Goal: Transaction & Acquisition: Download file/media

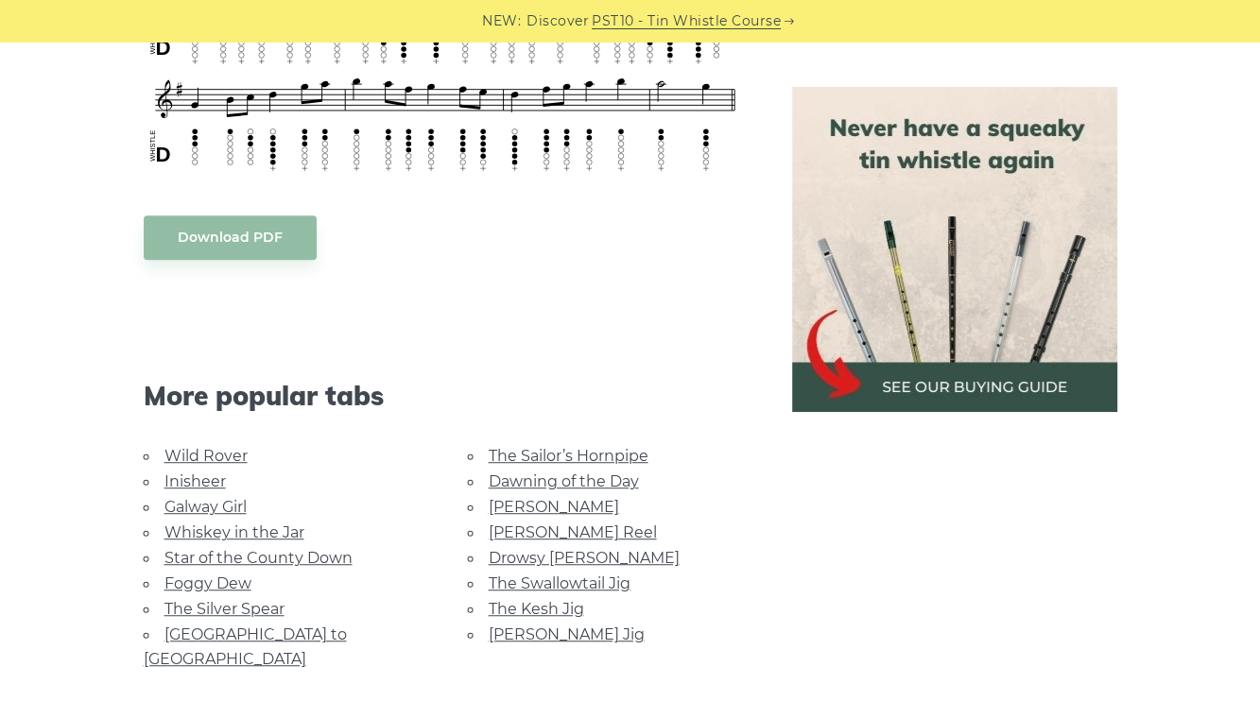
click at [559, 447] on link "The Sailor’s Hornpipe" at bounding box center [569, 456] width 160 height 18
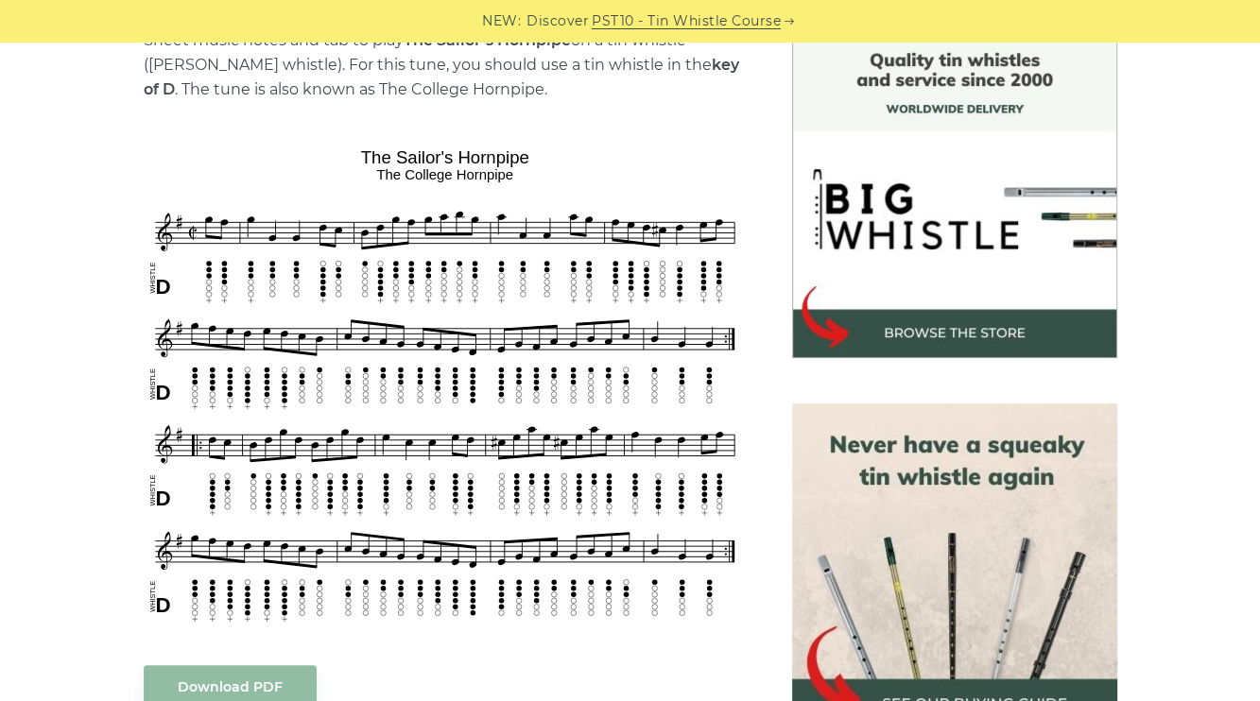
scroll to position [756, 0]
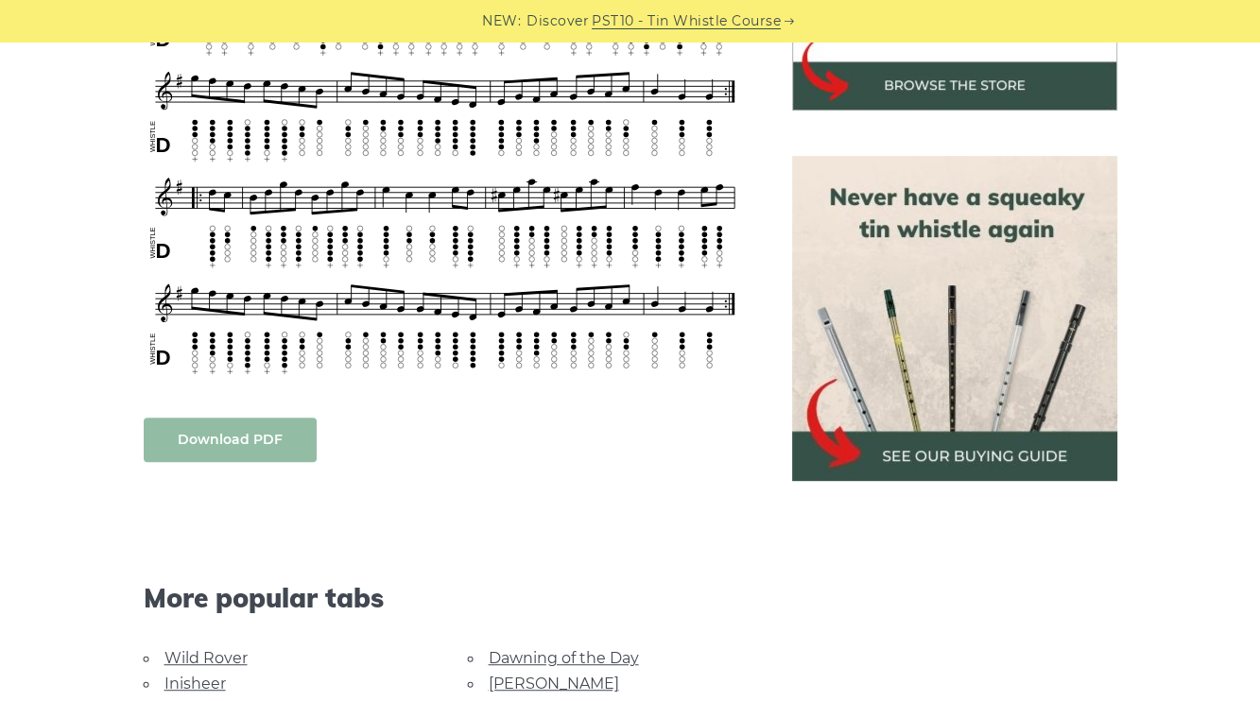
click at [238, 441] on link "Download PDF" at bounding box center [230, 440] width 173 height 44
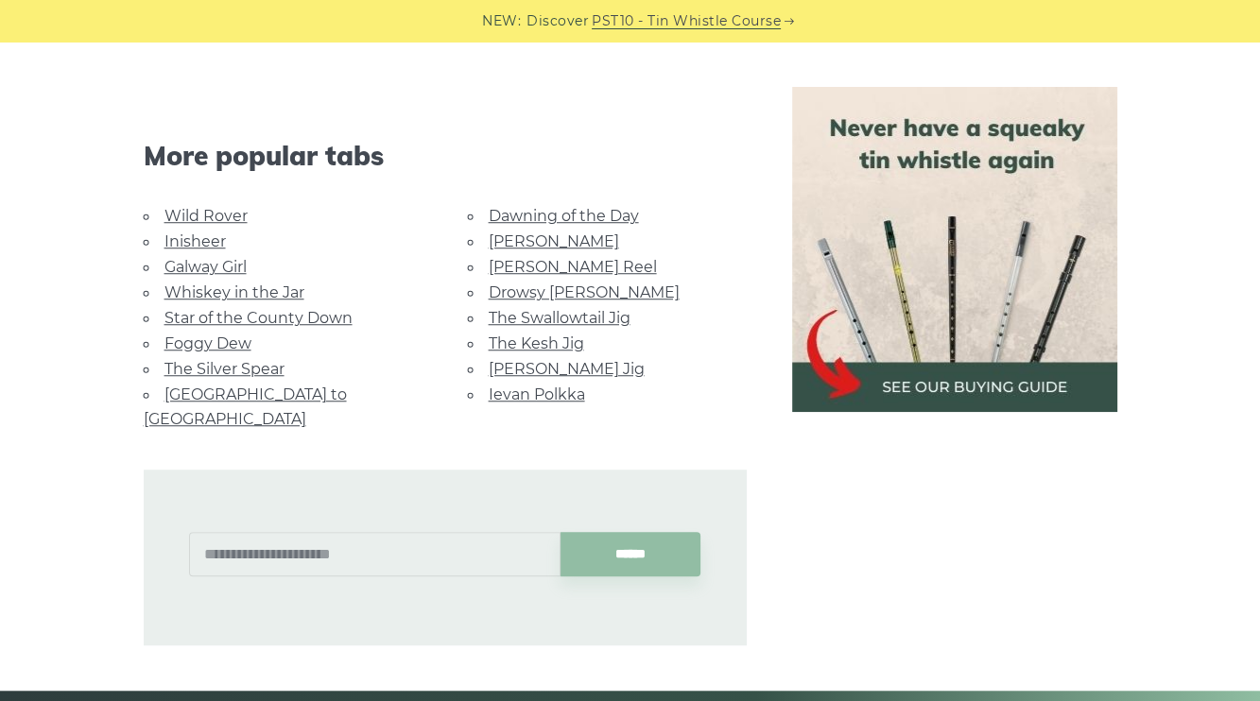
scroll to position [1228, 0]
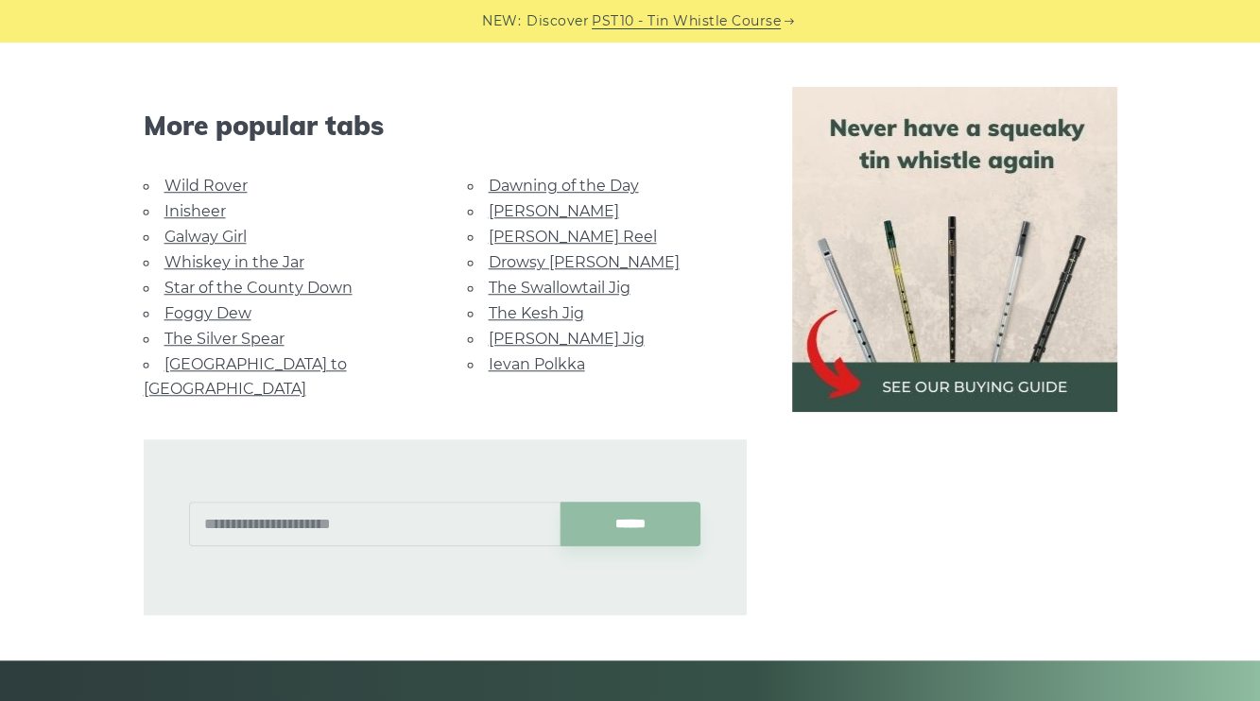
click at [516, 355] on link "Ievan Polkka" at bounding box center [537, 364] width 96 height 18
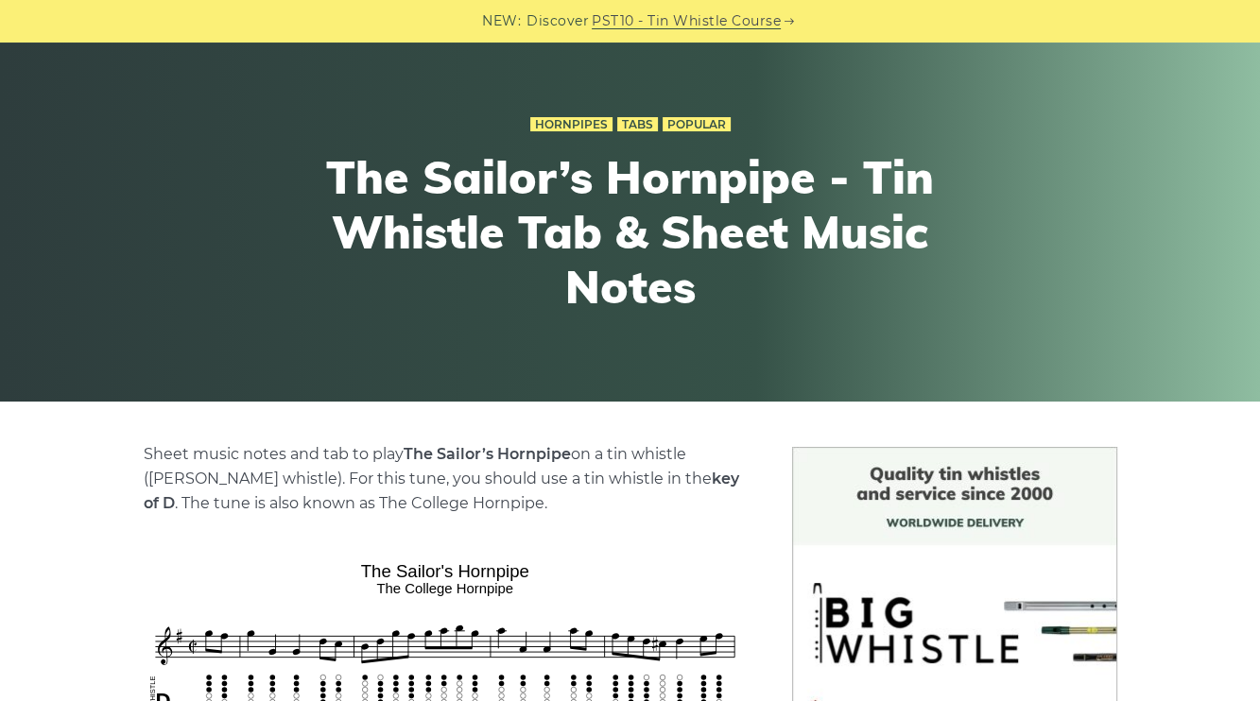
scroll to position [0, 0]
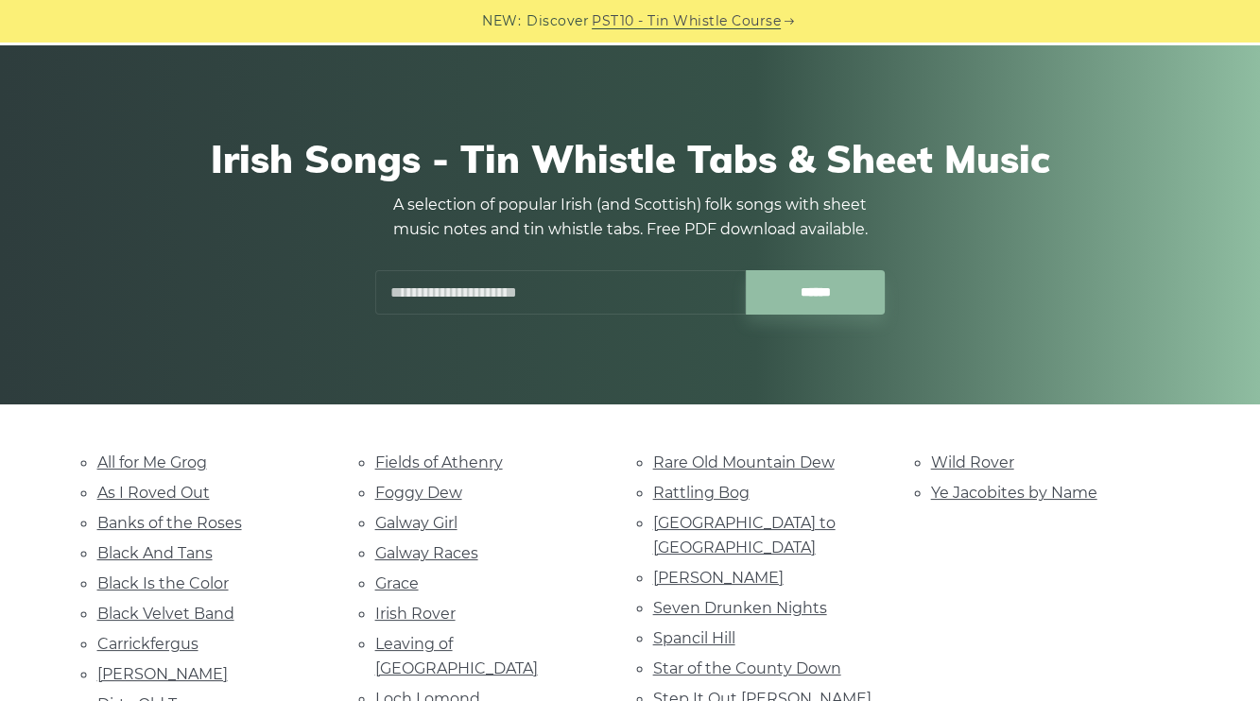
scroll to position [189, 0]
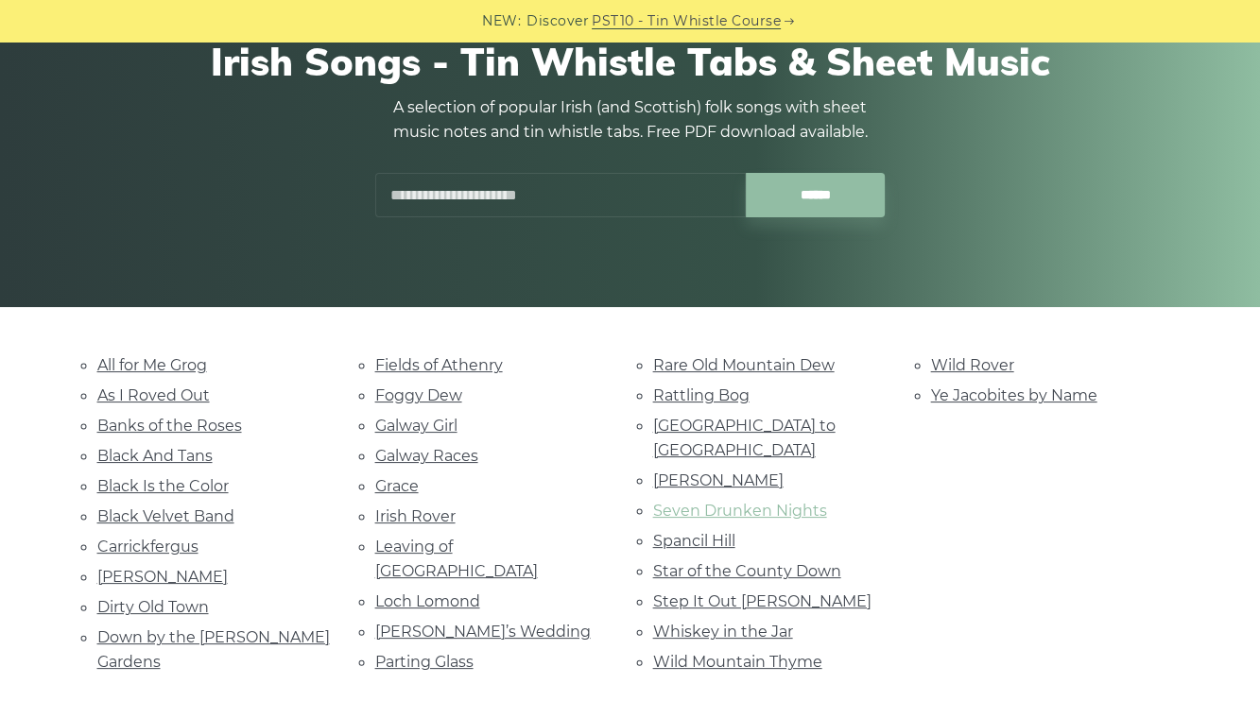
click at [731, 502] on link "Seven Drunken Nights" at bounding box center [740, 511] width 174 height 18
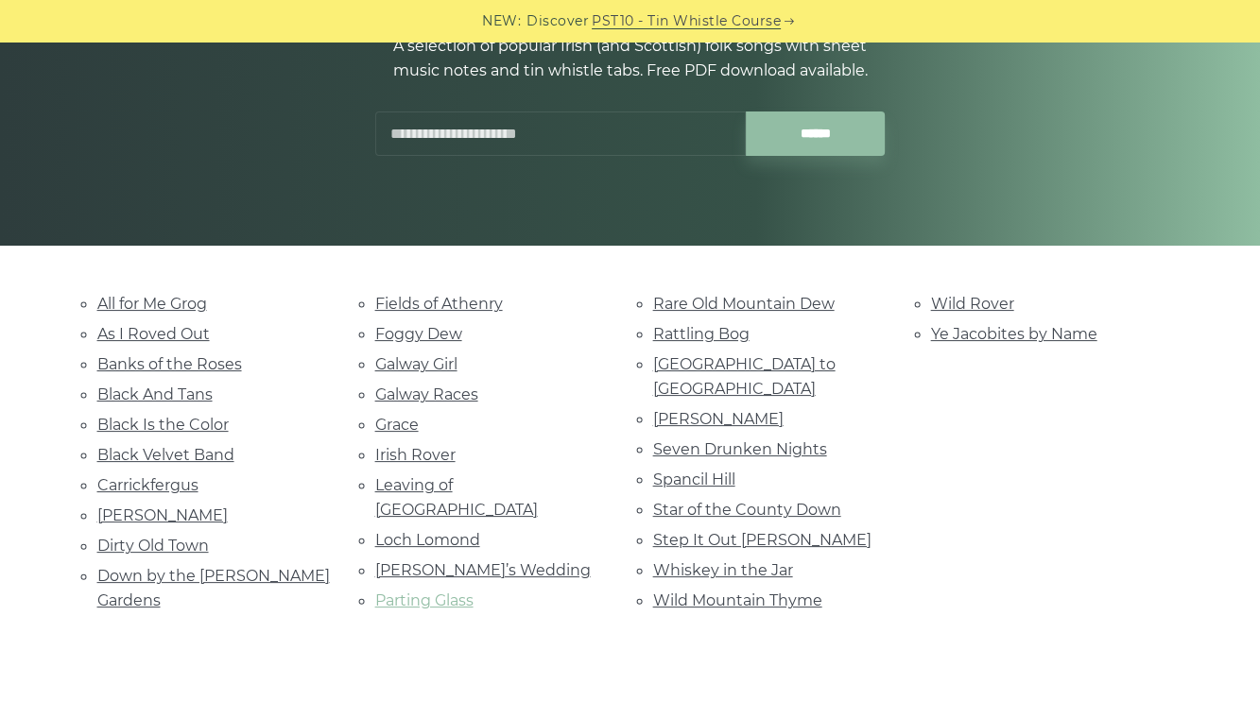
scroll to position [283, 0]
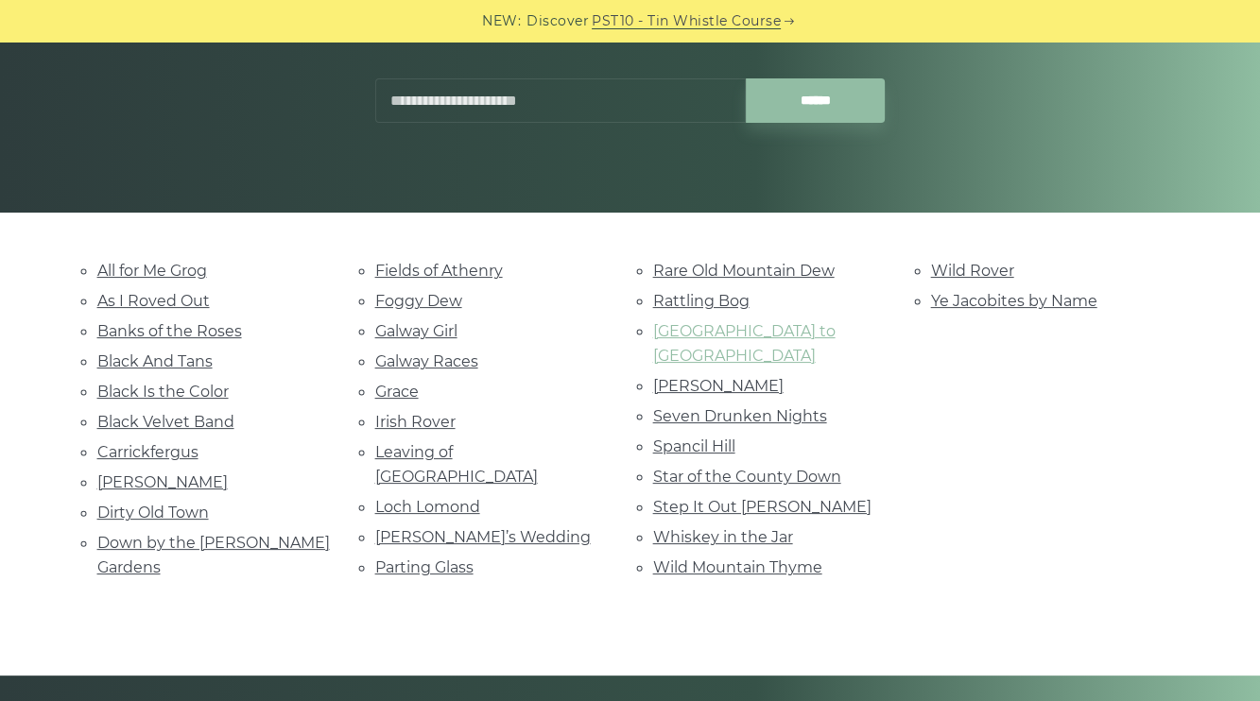
click at [692, 331] on link "[GEOGRAPHIC_DATA] to [GEOGRAPHIC_DATA]" at bounding box center [744, 343] width 182 height 43
click at [952, 268] on link "Wild Rover" at bounding box center [972, 271] width 83 height 18
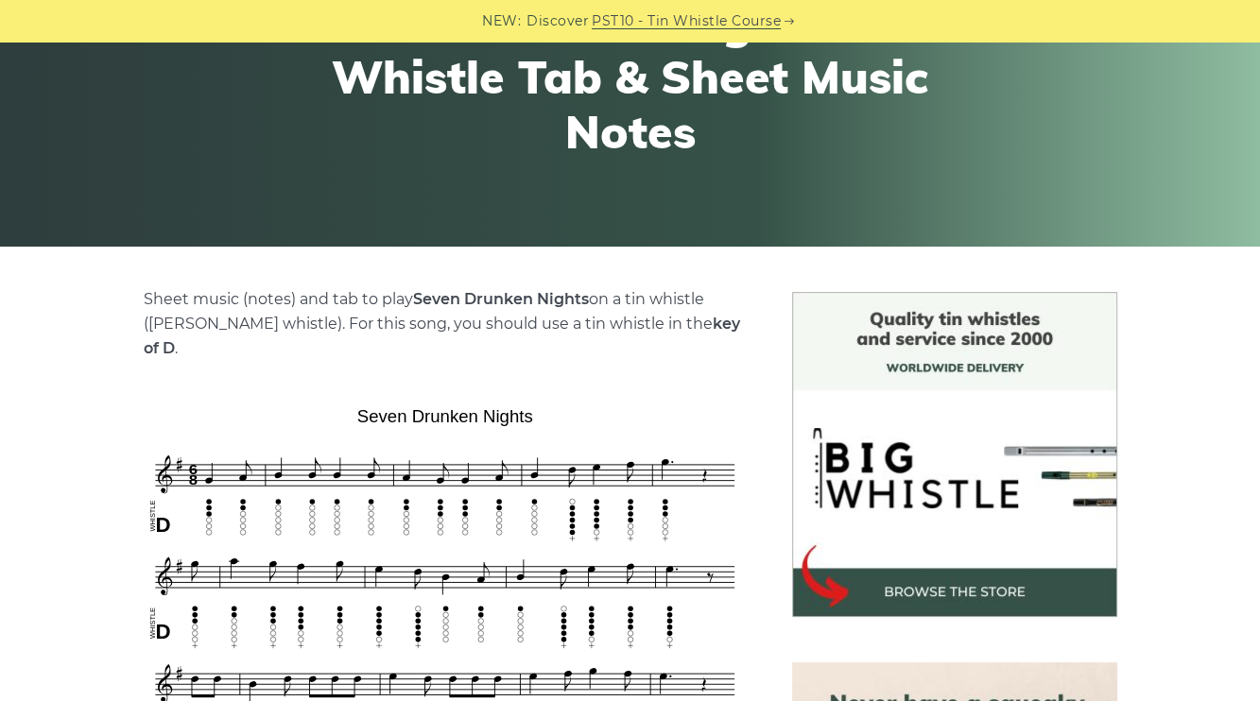
scroll to position [94, 0]
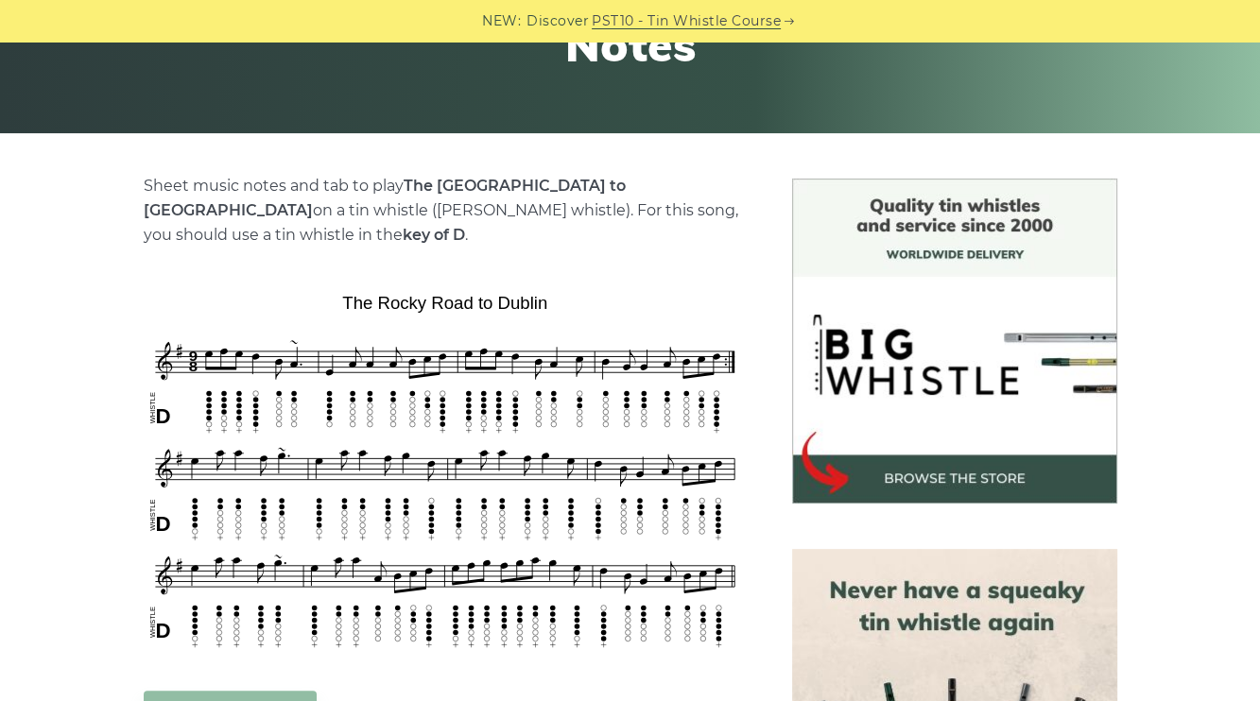
scroll to position [661, 0]
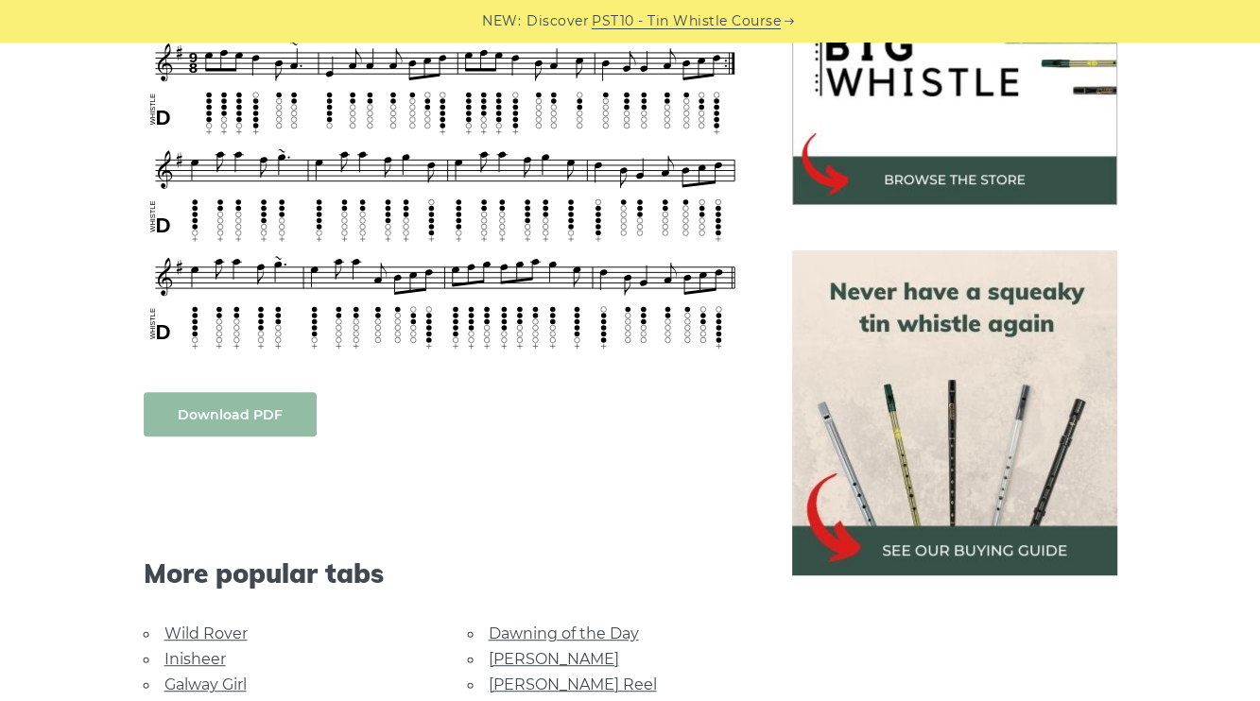
click at [253, 392] on link "Download PDF" at bounding box center [230, 414] width 173 height 44
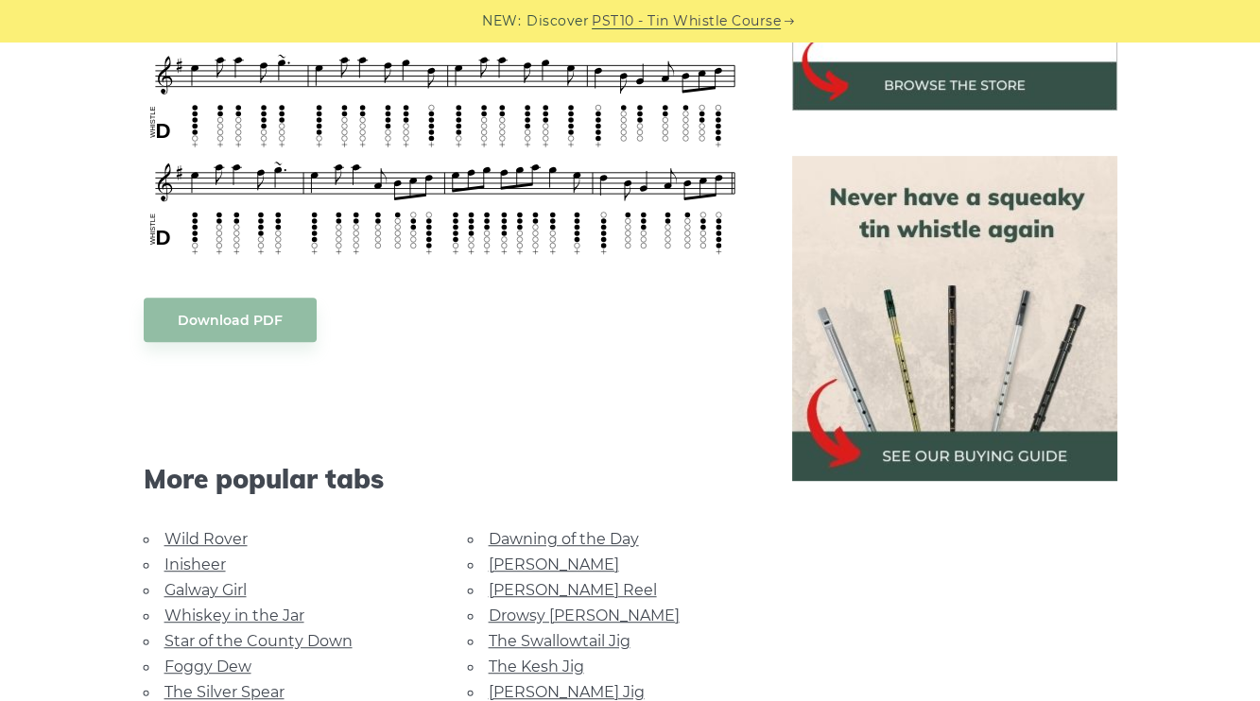
scroll to position [850, 0]
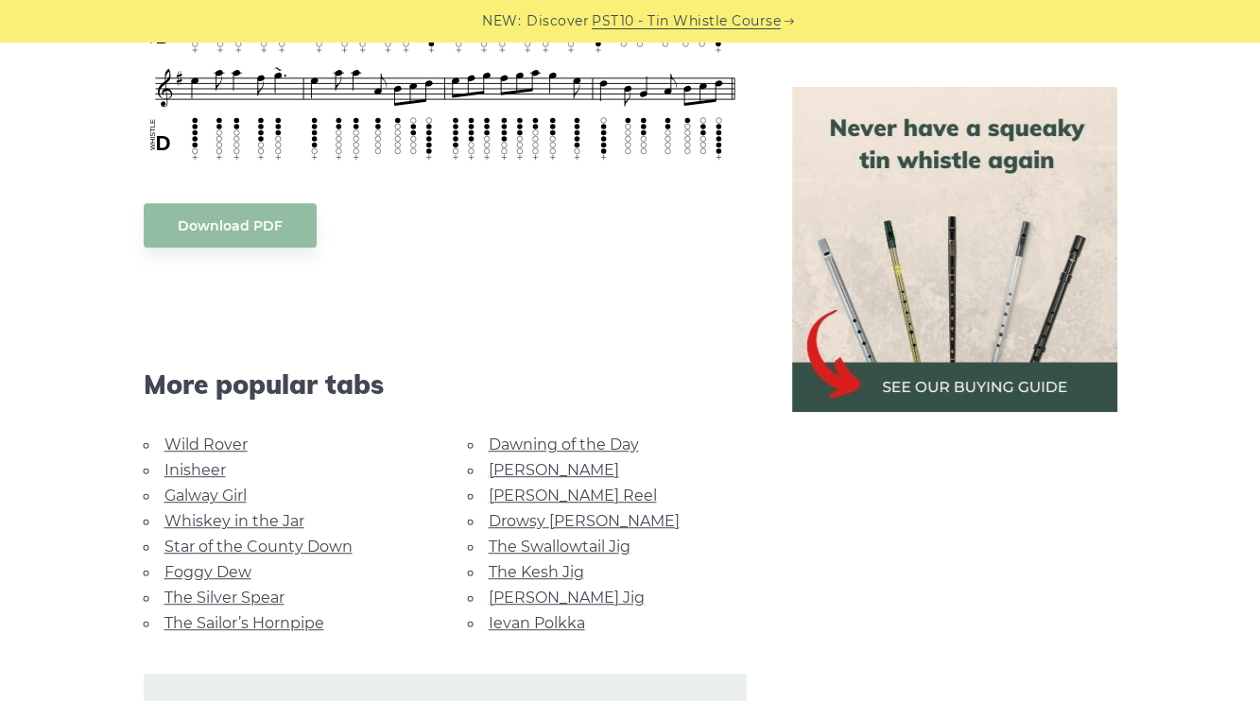
click at [522, 589] on link "[PERSON_NAME] Jig" at bounding box center [567, 598] width 156 height 18
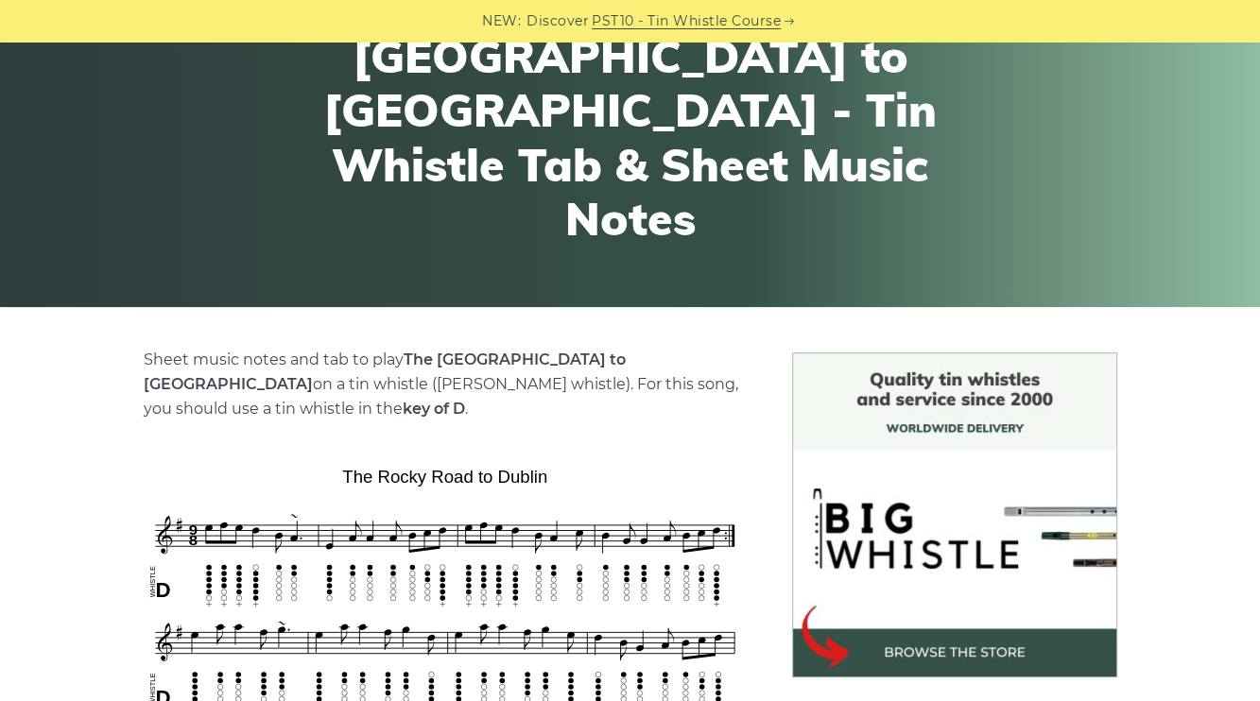
scroll to position [0, 0]
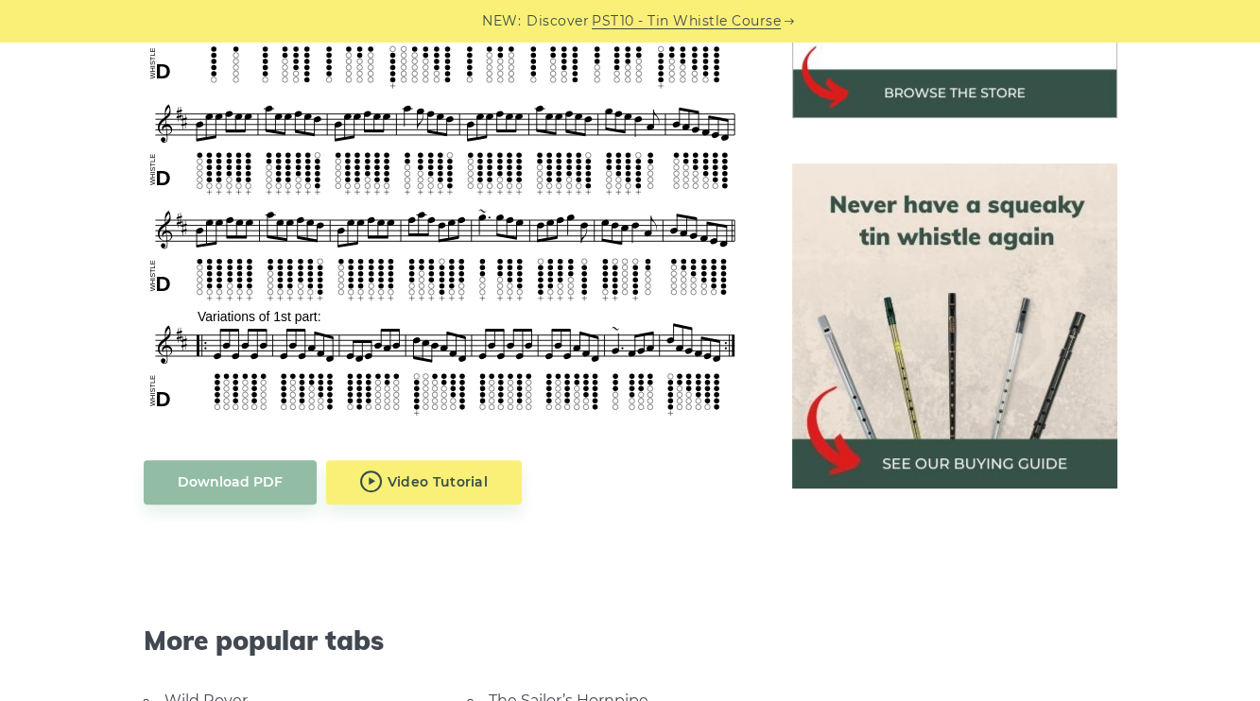
scroll to position [756, 0]
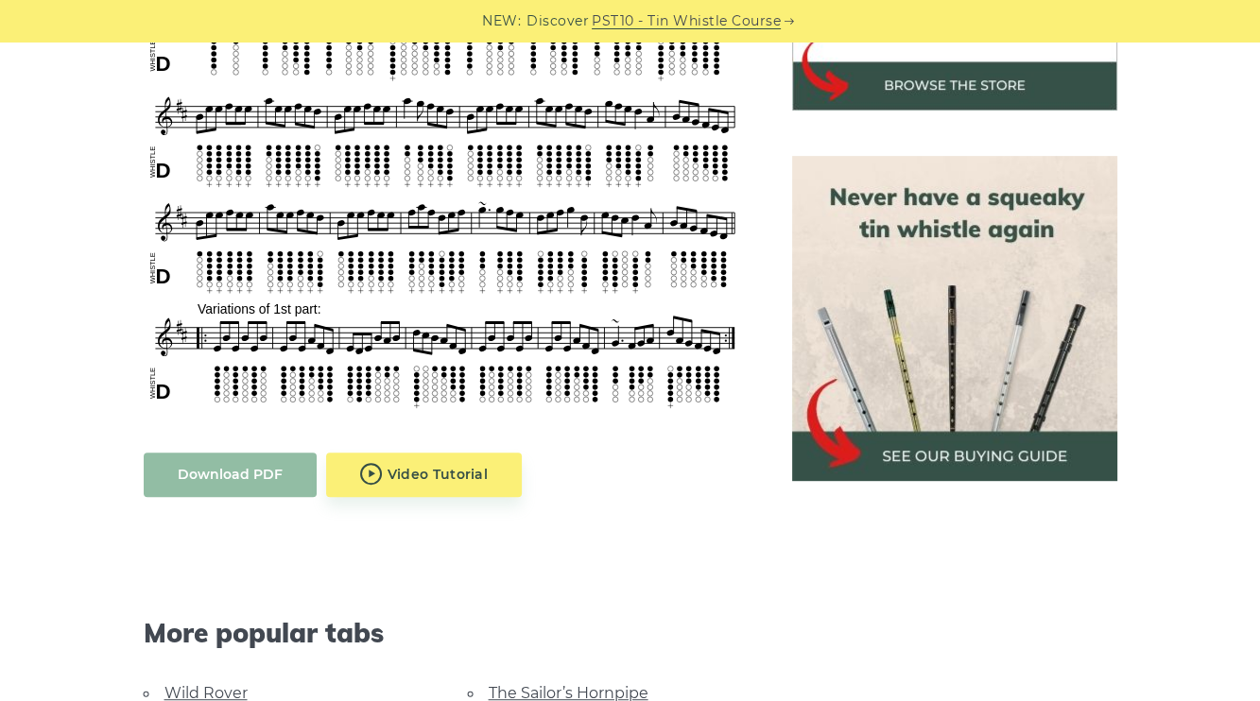
click at [202, 453] on link "Download PDF" at bounding box center [230, 475] width 173 height 44
